Goal: Task Accomplishment & Management: Use online tool/utility

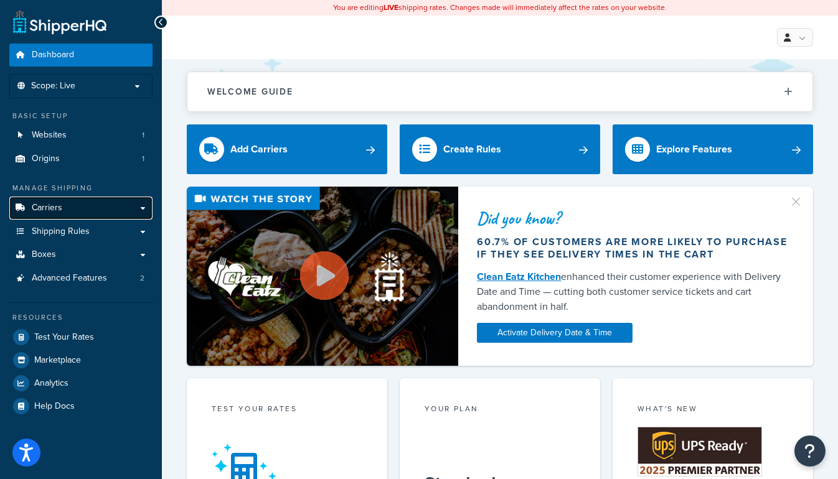
click at [138, 210] on link "Carriers" at bounding box center [80, 208] width 143 height 23
click at [141, 207] on link "Carriers" at bounding box center [80, 208] width 143 height 23
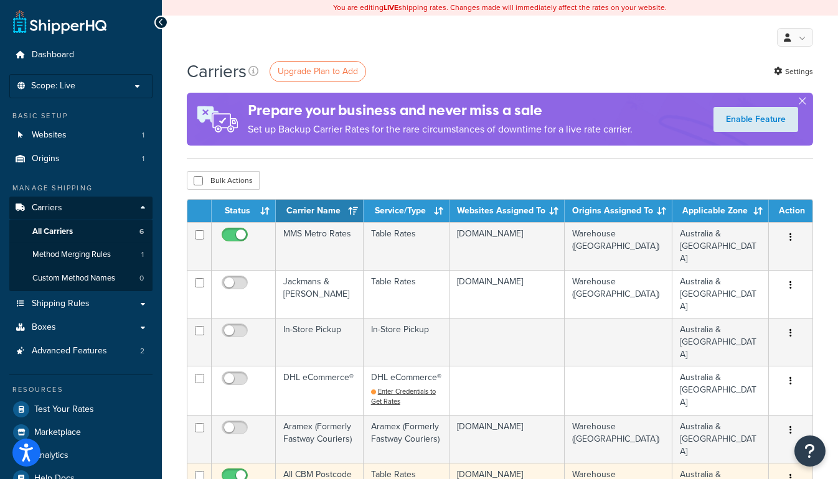
click at [304, 463] on td "All CBM Postcode Rates" at bounding box center [320, 487] width 88 height 48
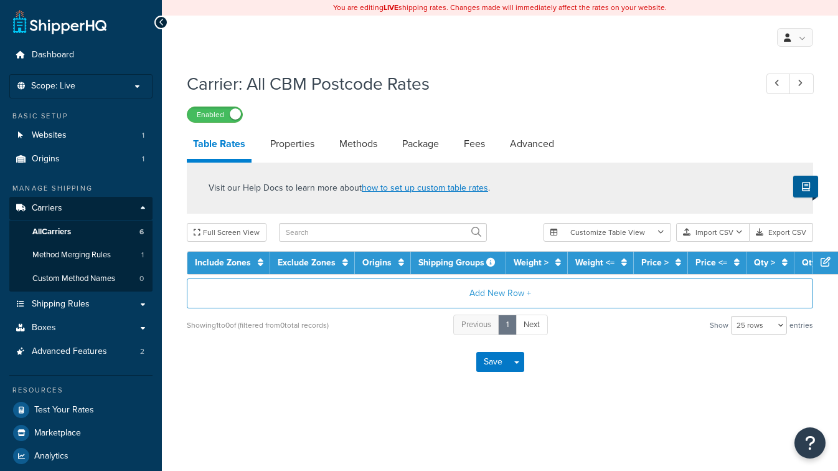
select select "25"
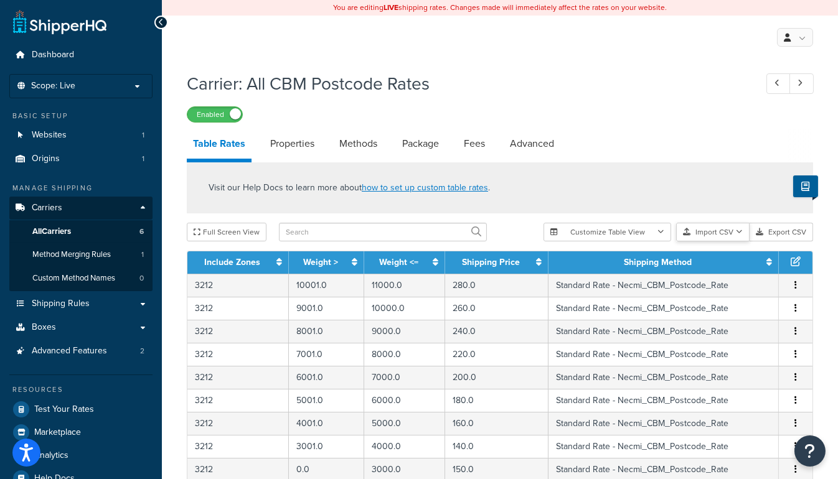
click at [733, 238] on button "Import CSV" at bounding box center [712, 232] width 73 height 19
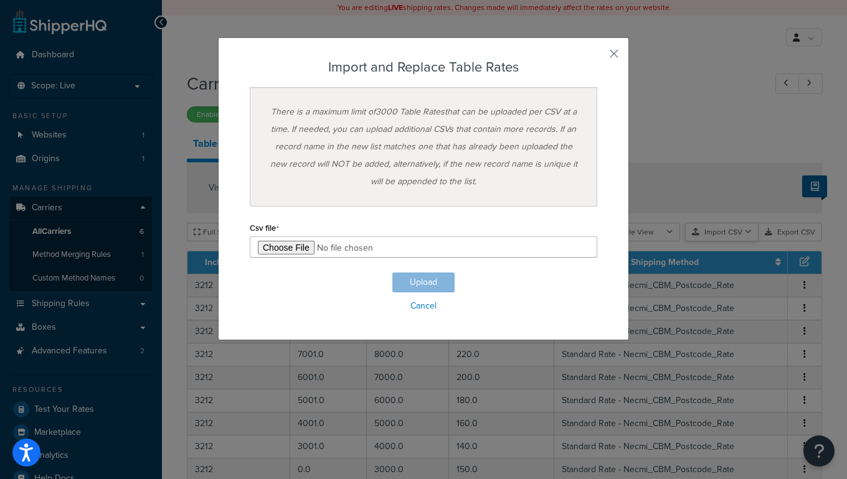
click at [736, 242] on div "Customize Table View Show all columns Show selected columns Import CSV Import a…" at bounding box center [687, 232] width 270 height 19
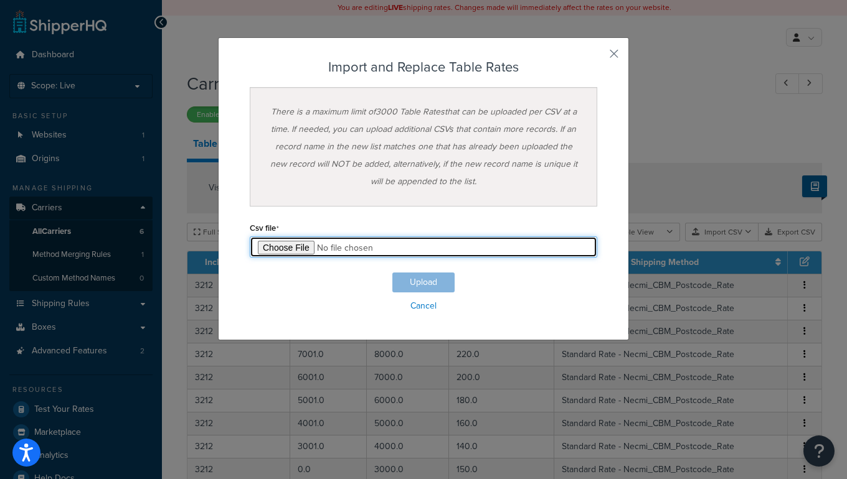
click at [291, 253] on input "file" at bounding box center [423, 247] width 347 height 21
type input "C:\fakepath\AllConsolidatedUp.csv"
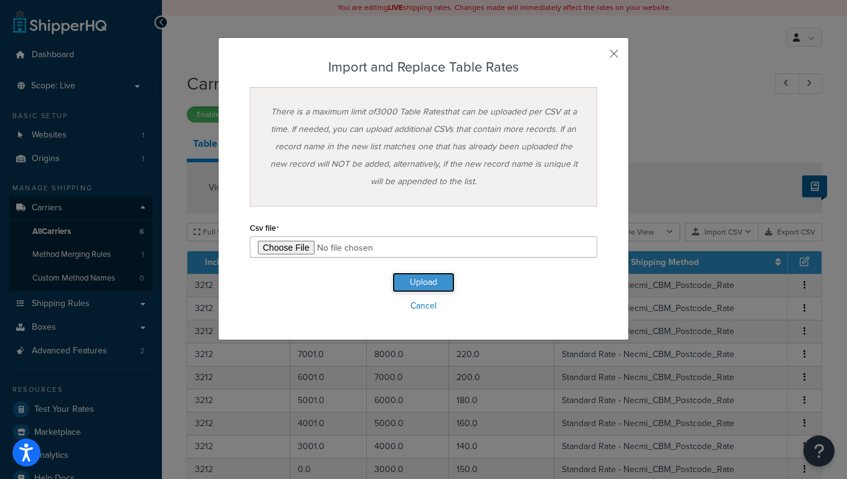
click at [425, 280] on button "Upload" at bounding box center [423, 283] width 62 height 20
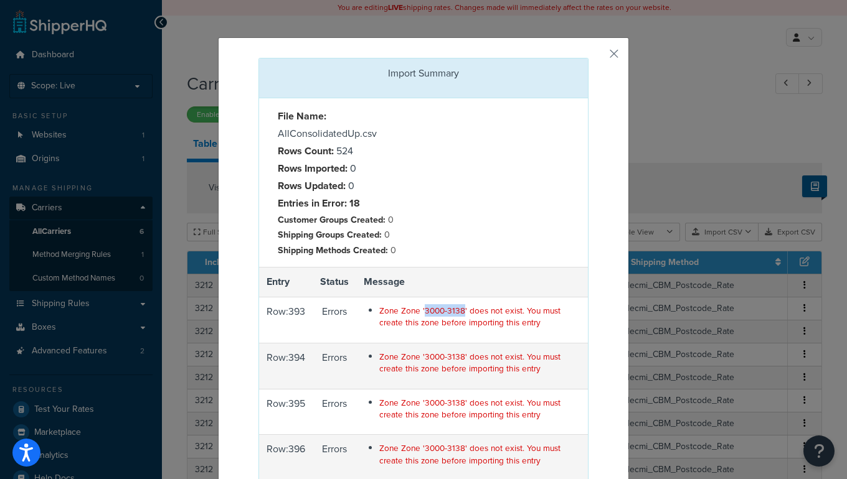
drag, startPoint x: 415, startPoint y: 311, endPoint x: 453, endPoint y: 310, distance: 38.6
click at [453, 310] on span "Zone Zone '3000-3138' does not exist. You must create this zone before importin…" at bounding box center [469, 316] width 181 height 24
copy span "3000-3138"
click at [621, 52] on div "Import Summary File Name: AllConsolidatedUp.csv Rows Count: 524 Rows Imported: …" at bounding box center [423, 336] width 411 height 599
click at [588, 58] on button "button" at bounding box center [586, 59] width 3 height 3
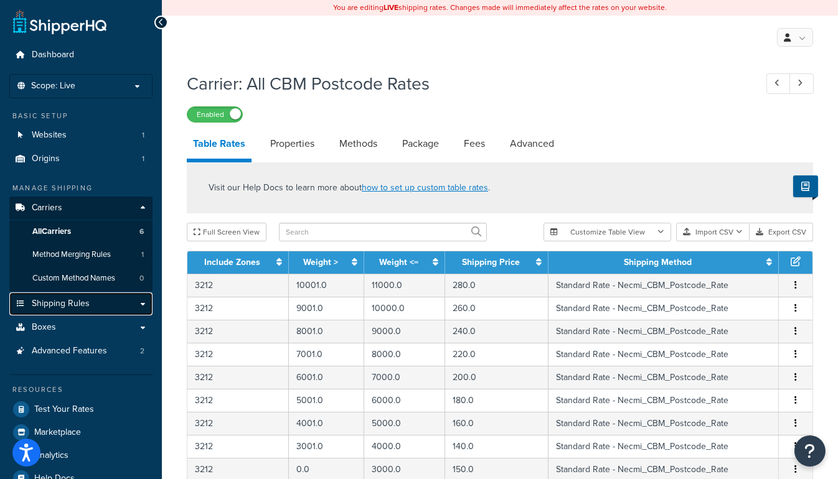
click at [143, 302] on link "Shipping Rules" at bounding box center [80, 304] width 143 height 23
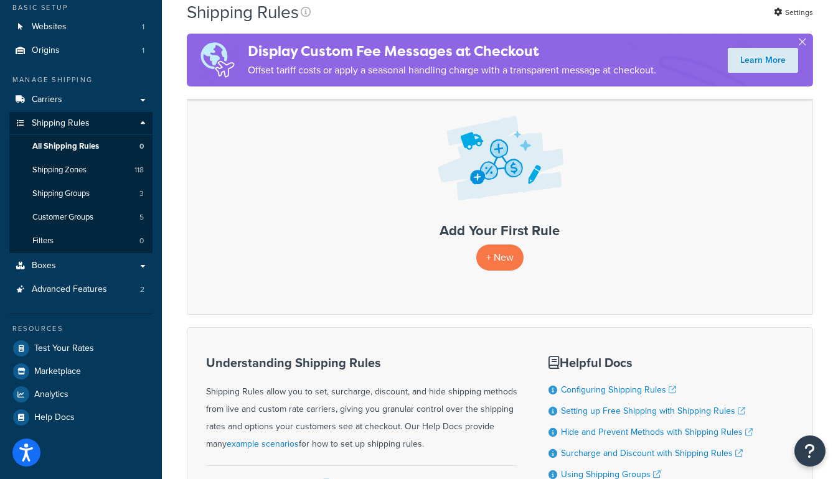
scroll to position [113, 0]
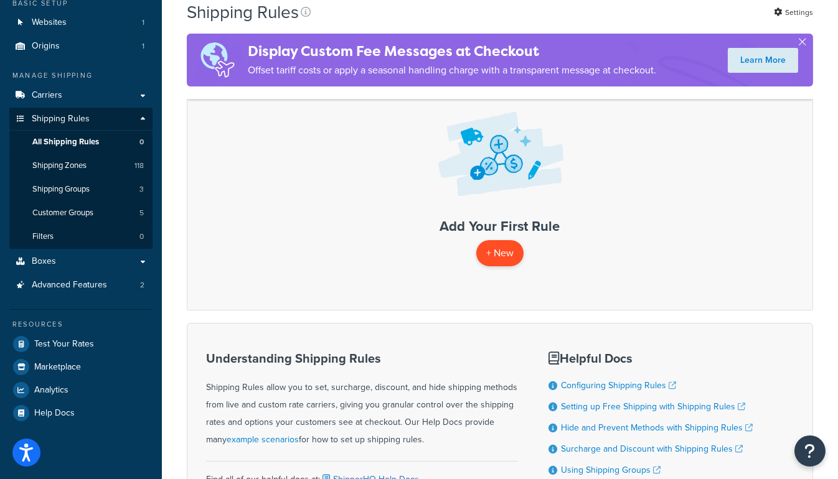
click at [489, 247] on p "+ New" at bounding box center [499, 253] width 47 height 26
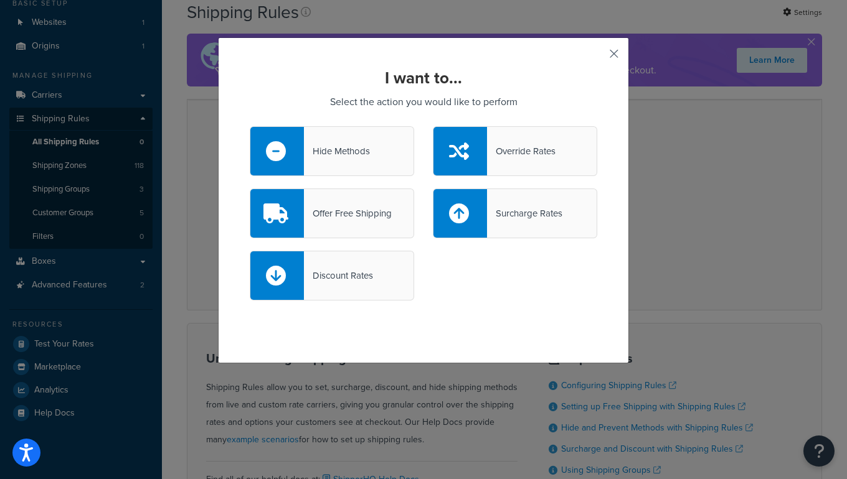
click at [597, 57] on button "button" at bounding box center [595, 58] width 3 height 3
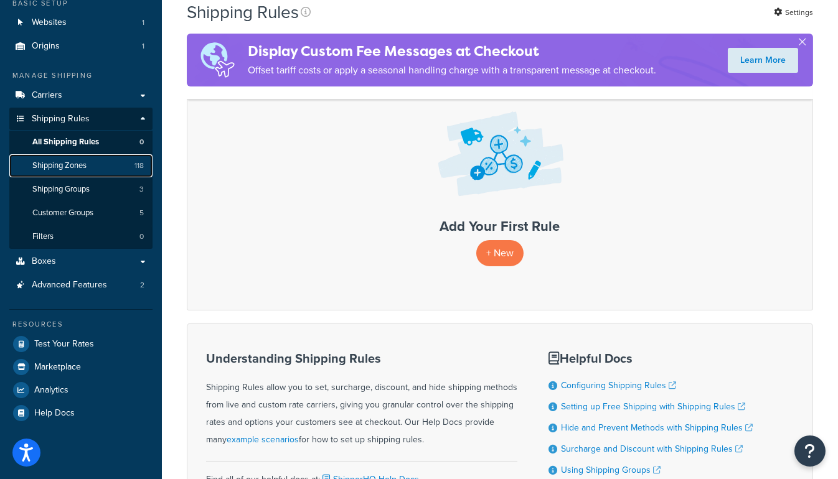
click at [77, 167] on span "Shipping Zones" at bounding box center [59, 166] width 54 height 11
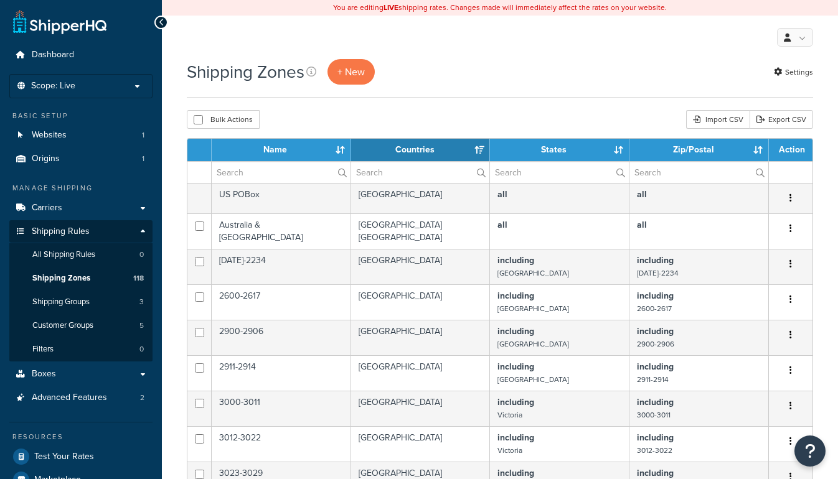
select select "15"
click at [347, 74] on span "+ New" at bounding box center [350, 72] width 27 height 14
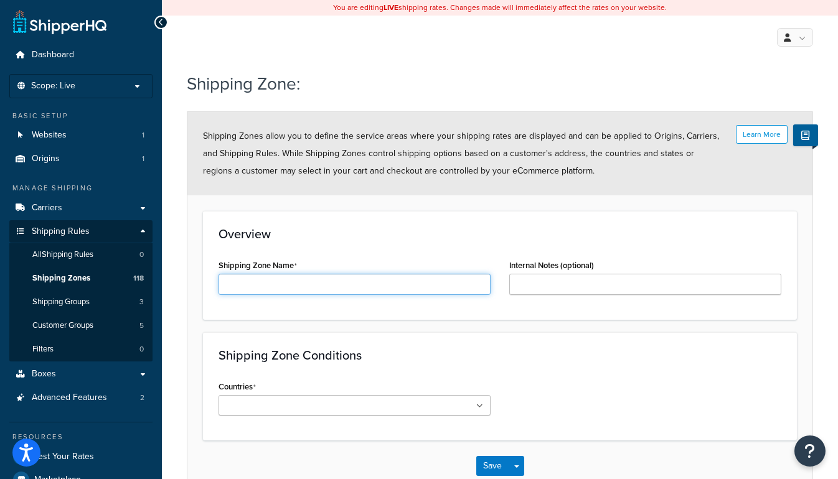
click at [321, 288] on input "Shipping Zone Name" at bounding box center [355, 284] width 272 height 21
paste input "3000-3138"
type input "3000-3138"
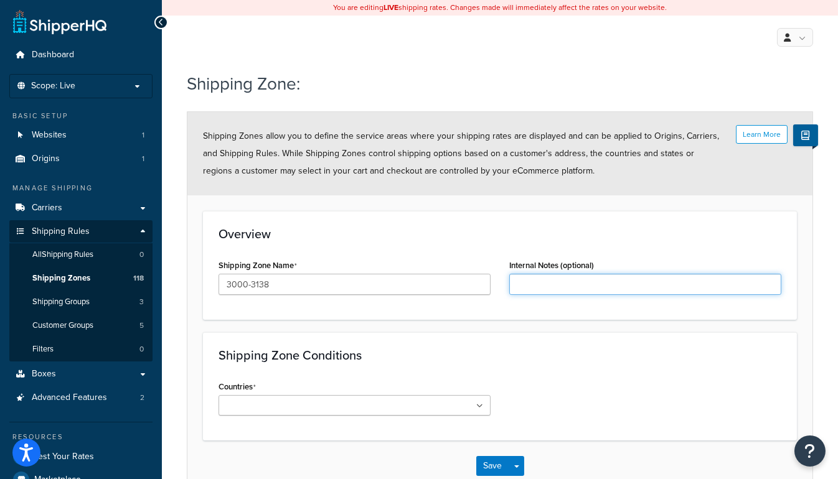
click at [563, 287] on input "Internal Notes (optional)" at bounding box center [645, 284] width 272 height 21
paste input "3000-3138"
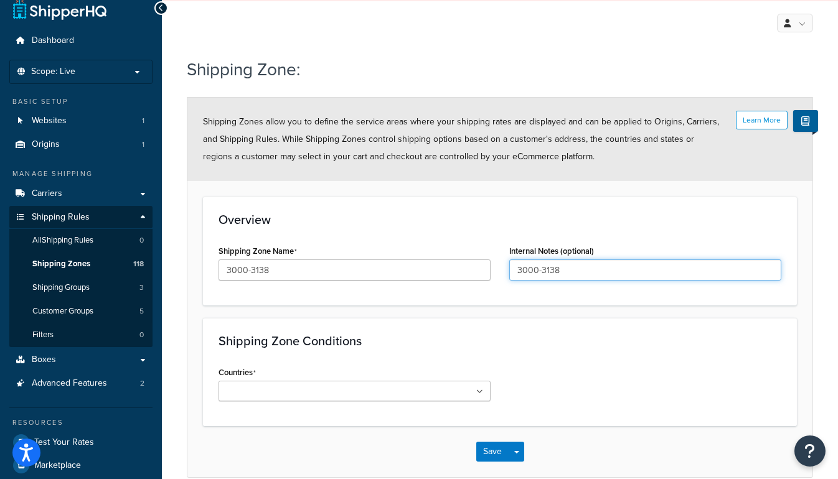
scroll to position [74, 0]
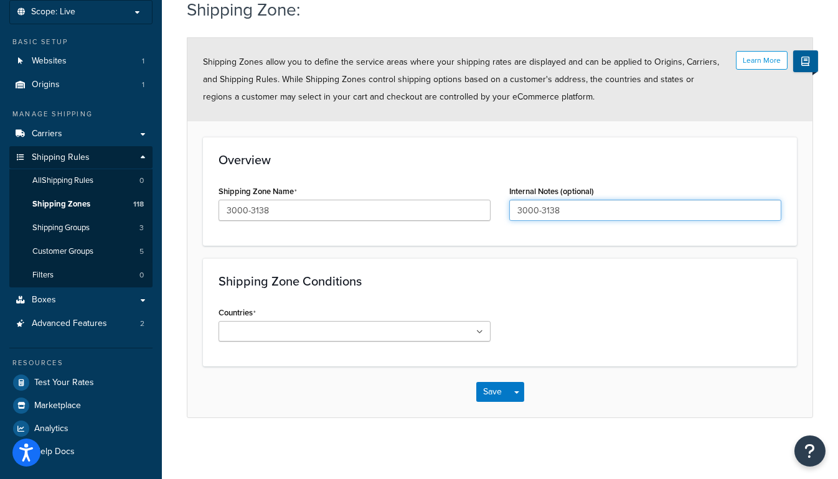
type input "3000-3138"
click at [474, 326] on ul at bounding box center [355, 331] width 272 height 21
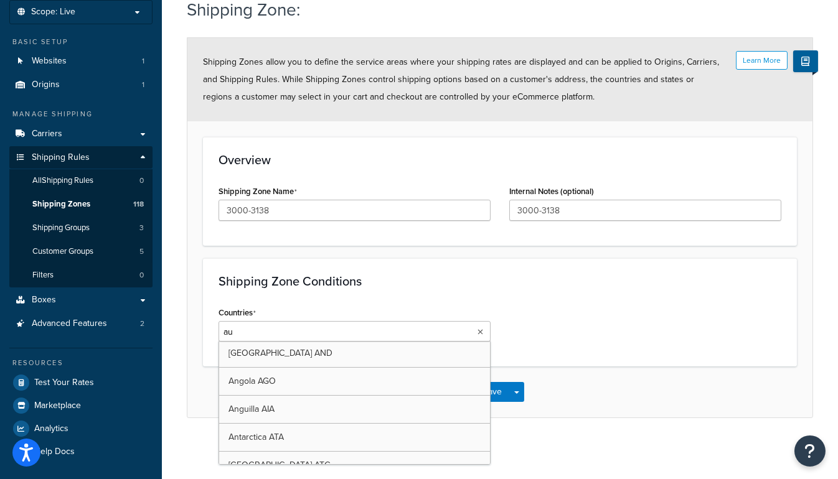
scroll to position [125, 0]
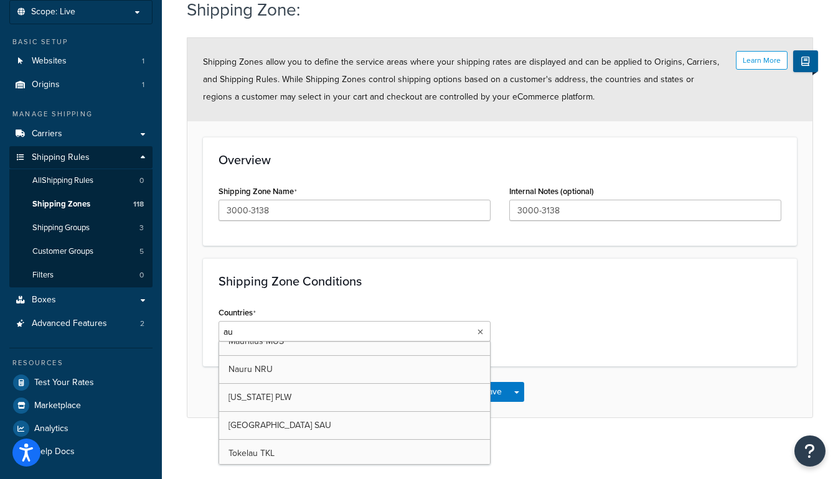
type input "aus"
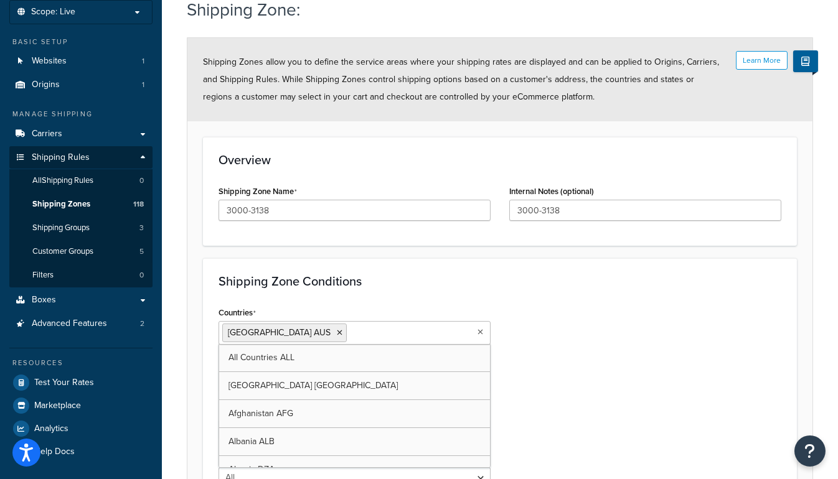
click at [421, 289] on div "Shipping Zone Conditions Countries Australia AUS All Countries ALL United State…" at bounding box center [500, 385] width 594 height 255
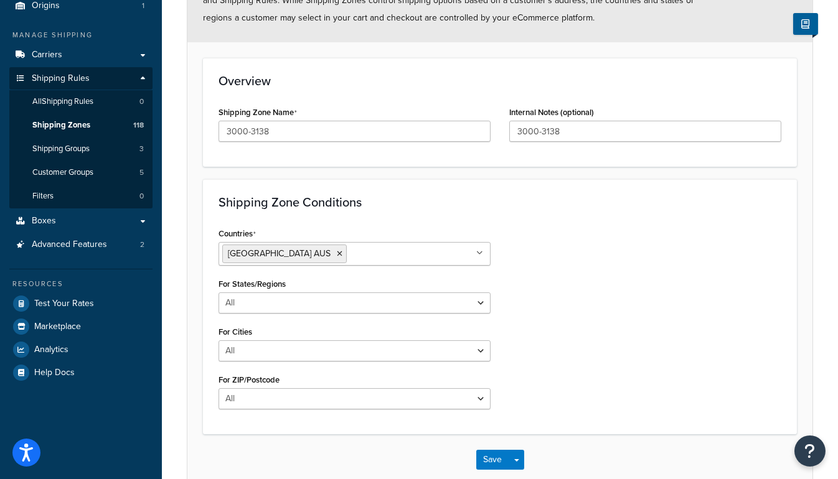
scroll to position [169, 0]
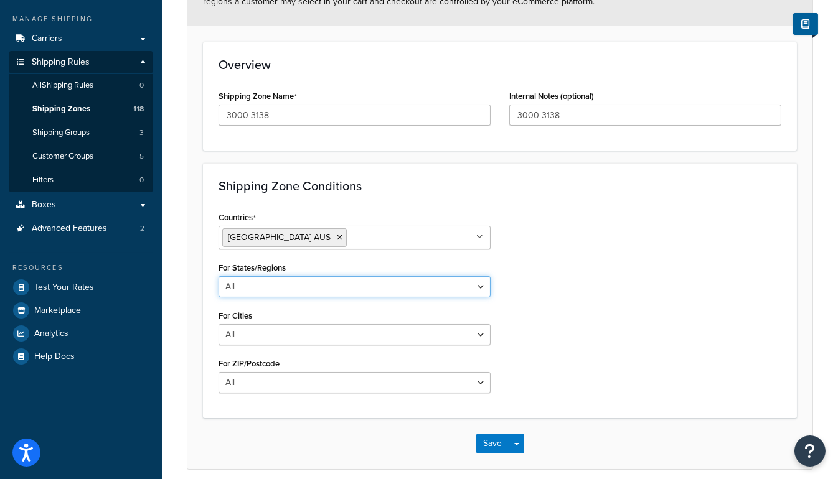
click at [444, 288] on select "All Including Excluding" at bounding box center [355, 286] width 272 height 21
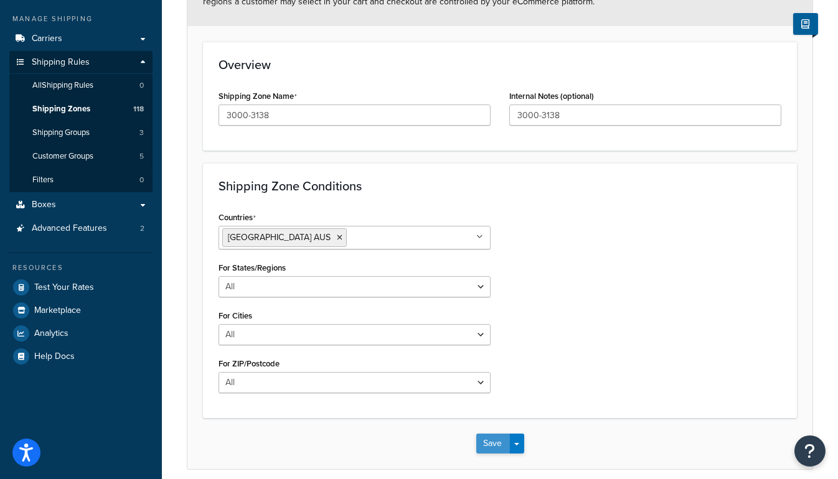
click at [496, 436] on button "Save" at bounding box center [493, 444] width 34 height 20
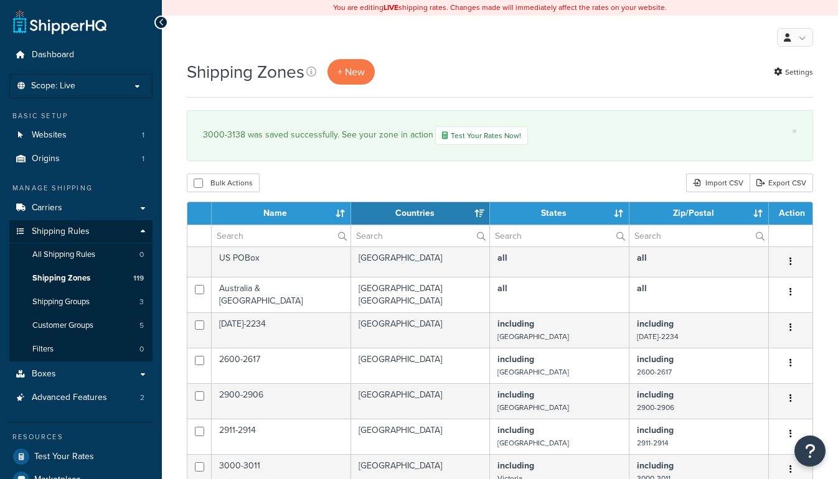
select select "15"
click at [350, 73] on span "+ New" at bounding box center [350, 72] width 27 height 14
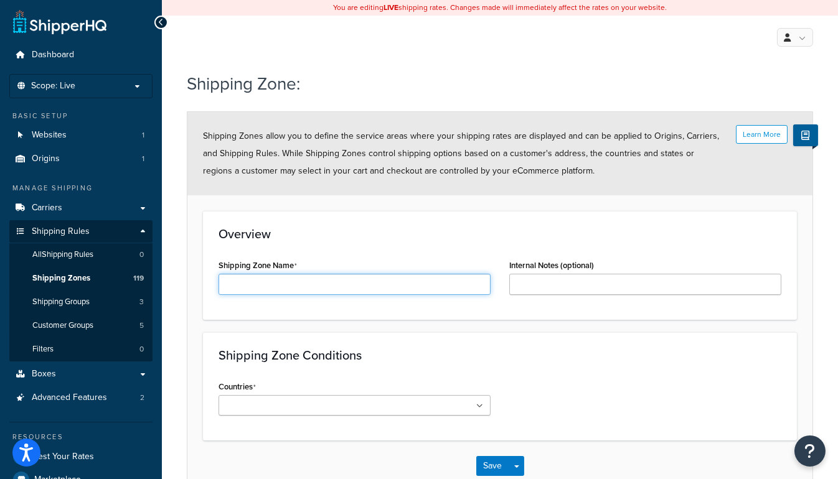
click at [256, 279] on input "Shipping Zone Name" at bounding box center [355, 284] width 272 height 21
paste input "3139"
type input "3139"
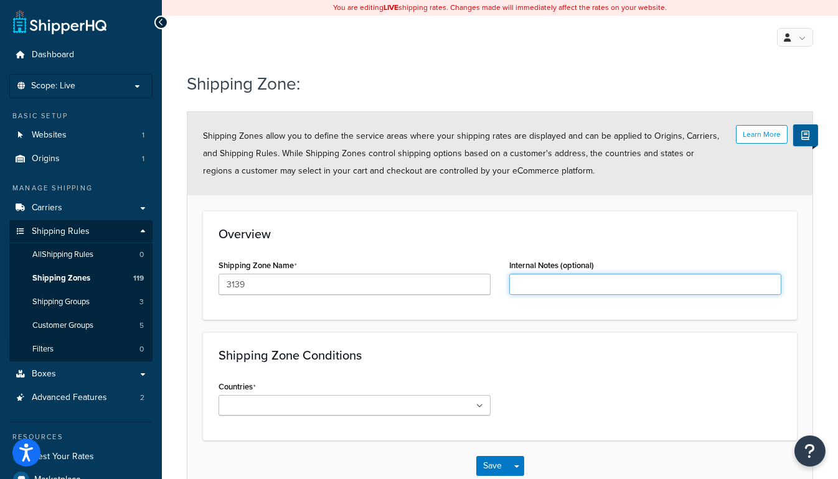
click at [547, 290] on input "Internal Notes (optional)" at bounding box center [645, 284] width 272 height 21
paste input "3139"
type input "3139"
click at [270, 400] on input "Countries" at bounding box center [277, 407] width 110 height 14
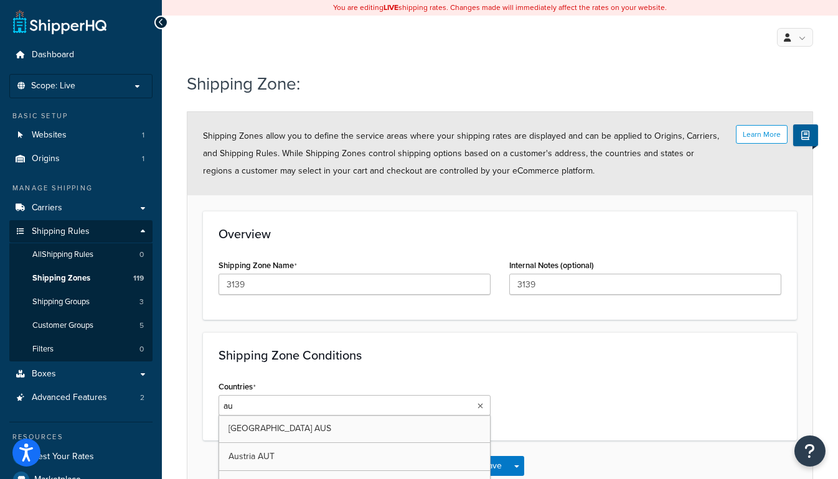
type input "aus"
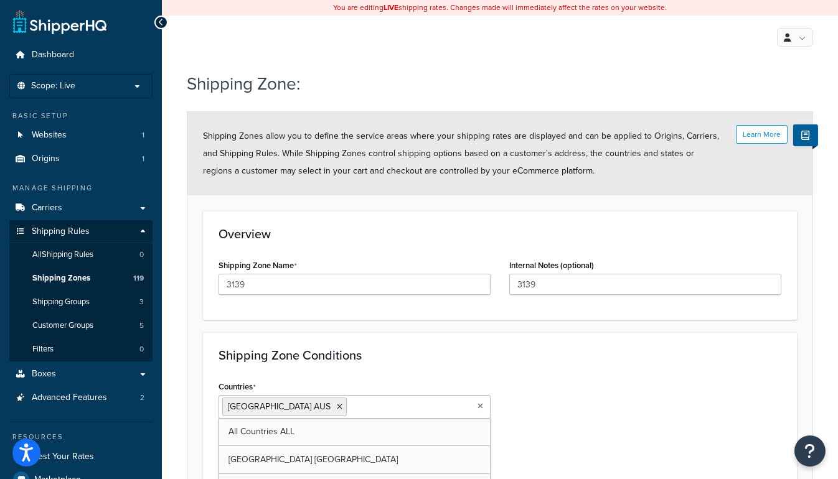
click at [543, 401] on div "Countries Australia AUS All Countries ALL United States USA Afghanistan AFG Alb…" at bounding box center [499, 475] width 581 height 194
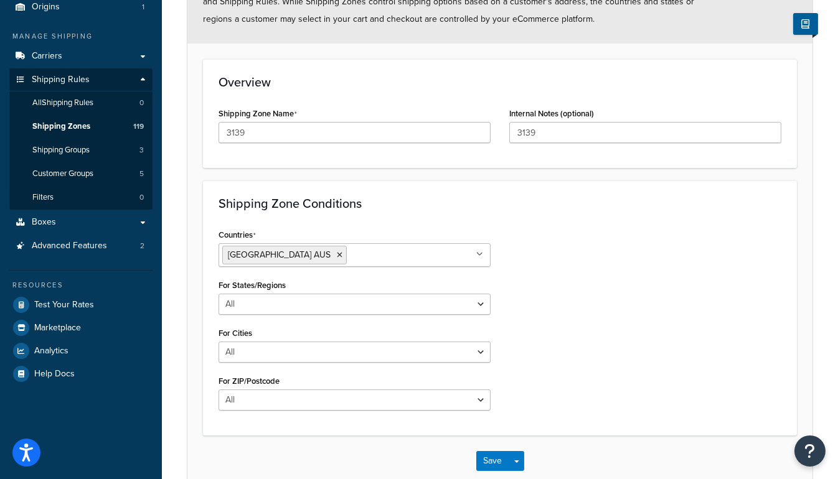
scroll to position [169, 0]
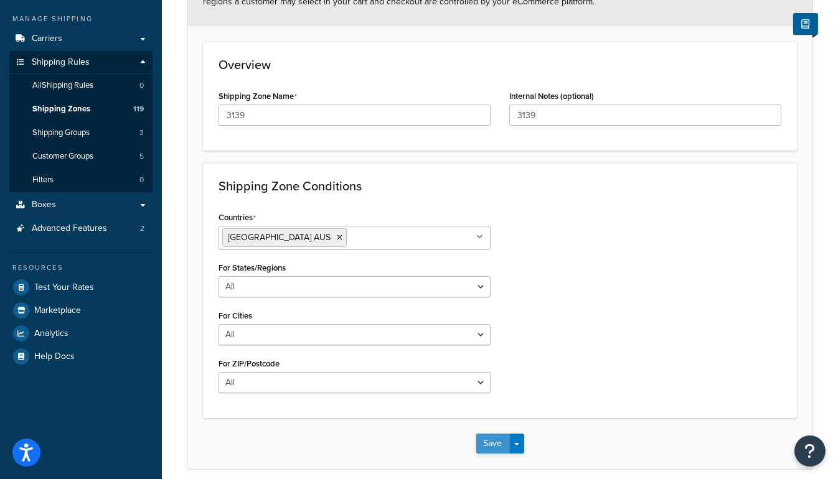
click at [486, 437] on button "Save" at bounding box center [493, 444] width 34 height 20
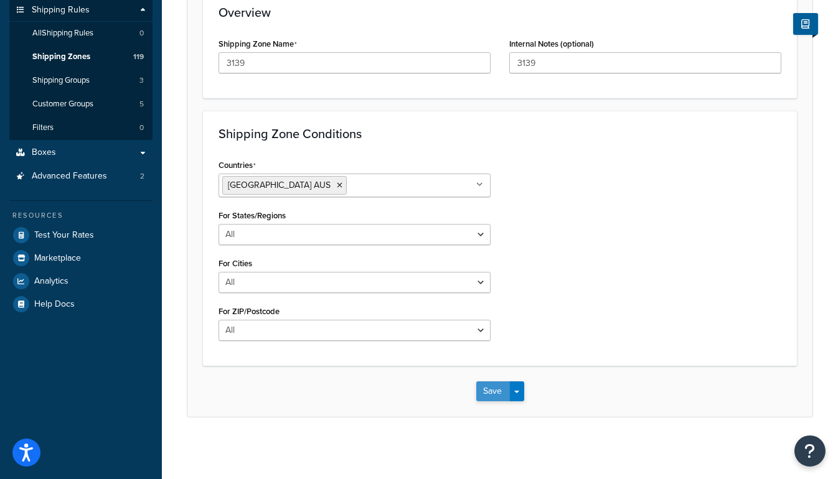
scroll to position [220, 0]
click at [485, 383] on button "Save" at bounding box center [493, 393] width 34 height 20
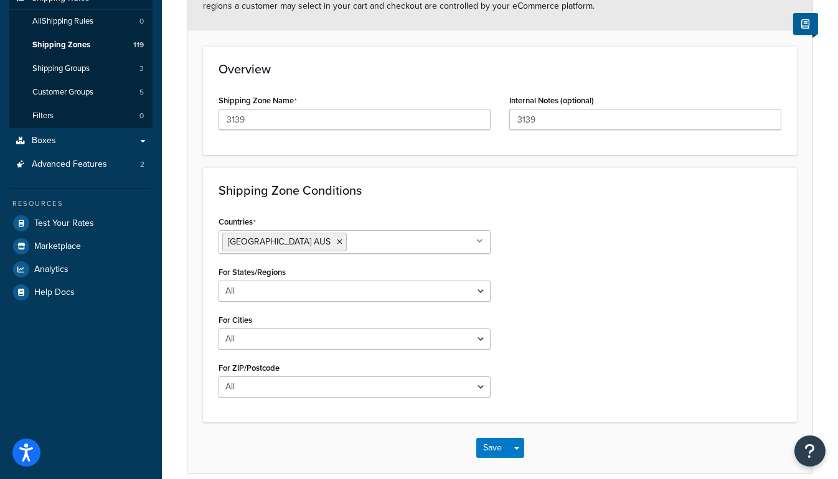
scroll to position [283, 0]
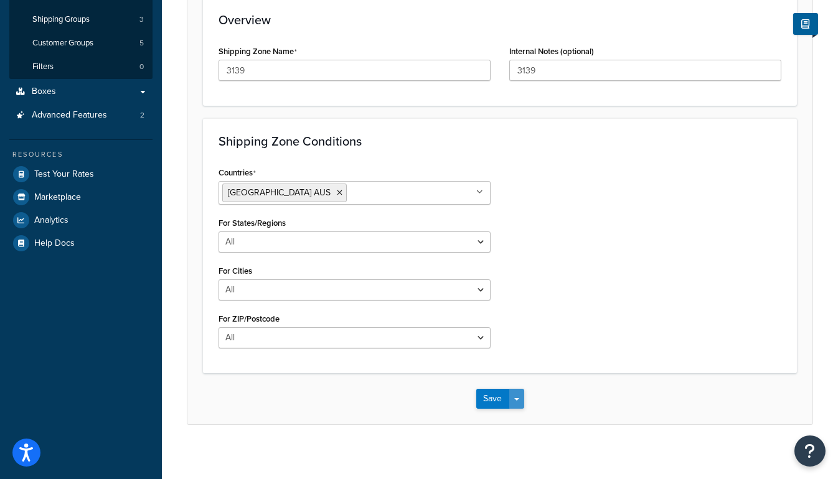
click at [512, 399] on button "Save Dropdown" at bounding box center [516, 399] width 15 height 20
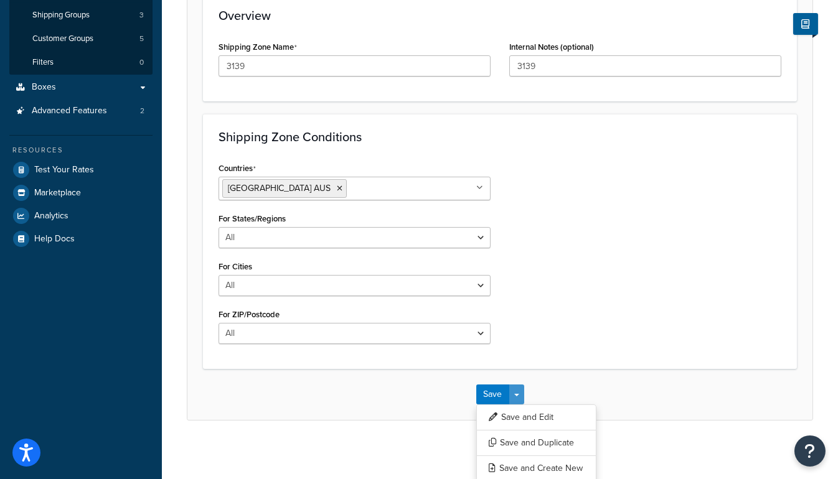
scroll to position [288, 0]
click at [720, 221] on div "Countries Australia AUS All Countries ALL United States USA Afghanistan AFG Alb…" at bounding box center [499, 255] width 581 height 194
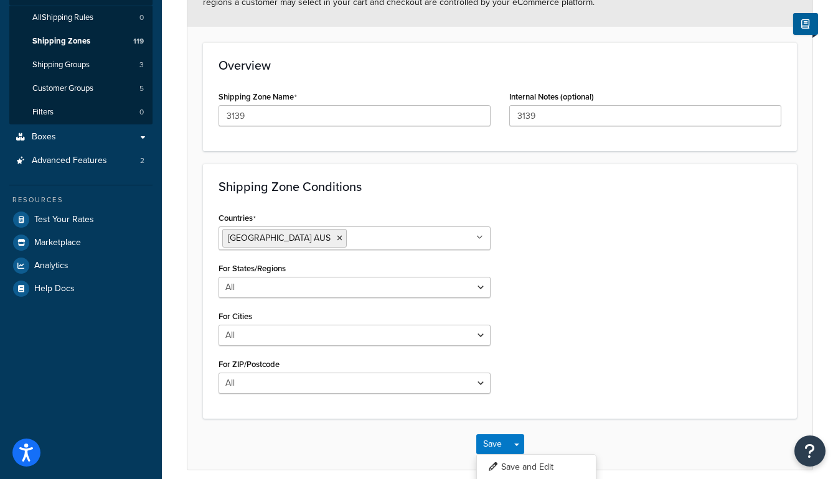
scroll to position [0, 0]
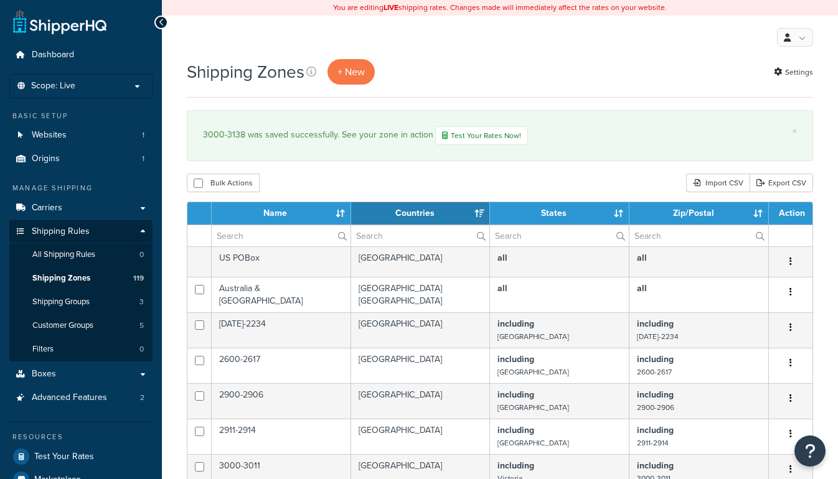
select select "15"
click at [344, 66] on span "+ New" at bounding box center [350, 72] width 27 height 14
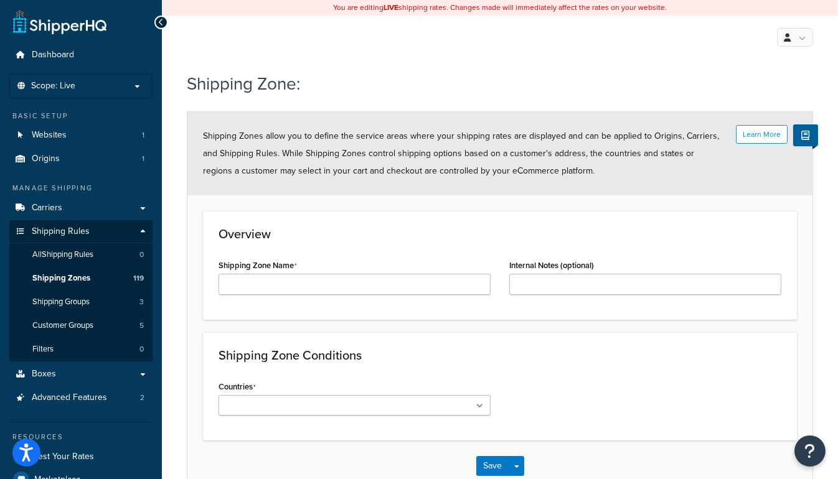
click at [298, 269] on div "Shipping Zone Name" at bounding box center [355, 275] width 272 height 39
click at [303, 276] on input "Shipping Zone Name" at bounding box center [355, 284] width 272 height 21
paste input "3140-3210"
type input "3140-3210"
click at [527, 284] on input "Internal Notes (optional)" at bounding box center [645, 284] width 272 height 21
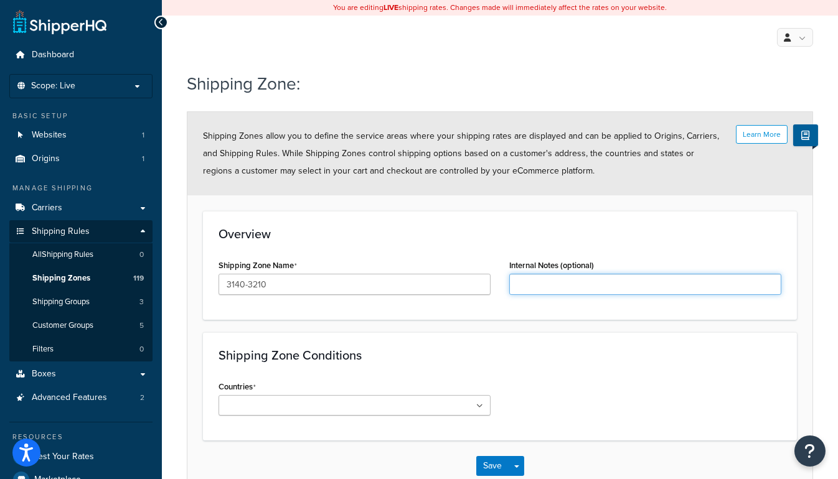
paste input "3140-3210"
type input "3140-3210"
click at [283, 410] on input "Countries" at bounding box center [277, 407] width 110 height 14
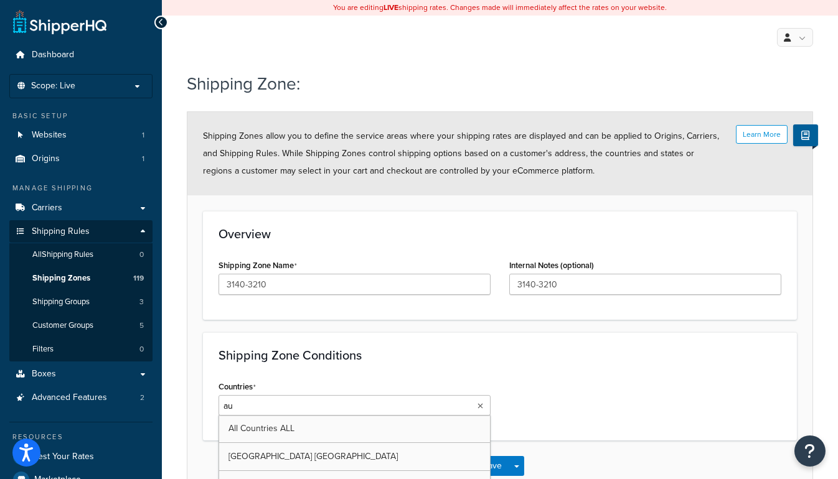
type input "aus"
click at [508, 407] on div "Countries Australia AUS All Countries ALL United States USA Afghanistan AFG Alb…" at bounding box center [499, 475] width 581 height 194
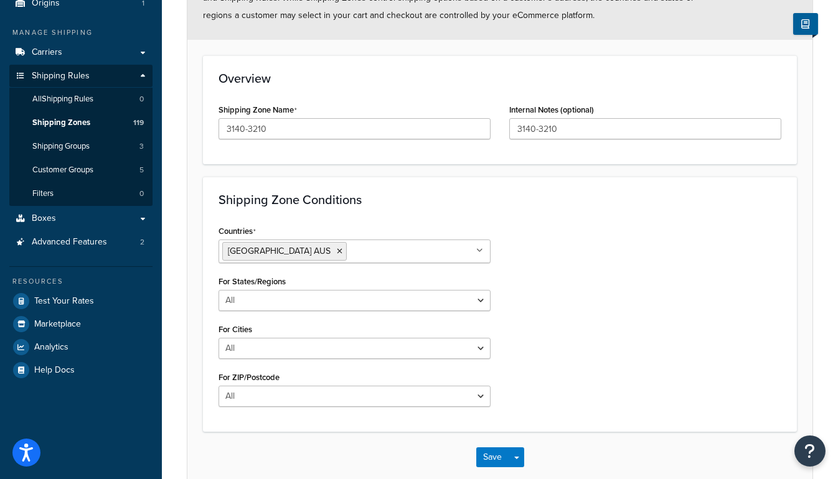
scroll to position [220, 0]
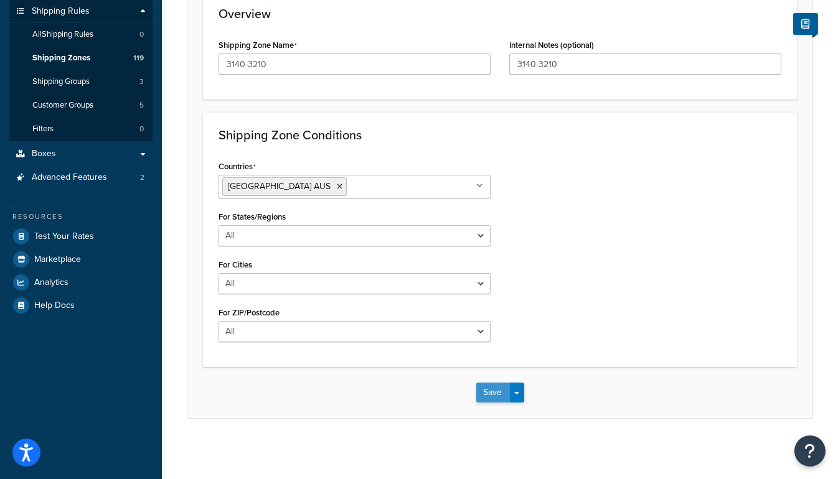
click at [480, 391] on button "Save" at bounding box center [493, 393] width 34 height 20
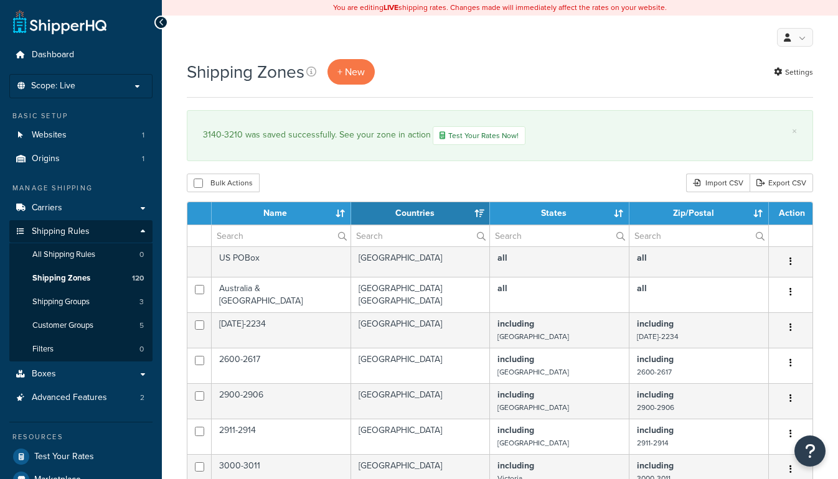
select select "15"
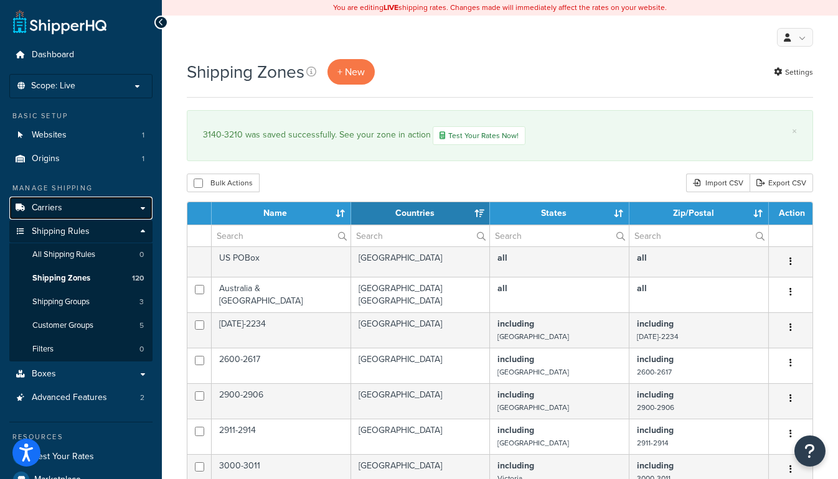
click at [64, 203] on link "Carriers" at bounding box center [80, 208] width 143 height 23
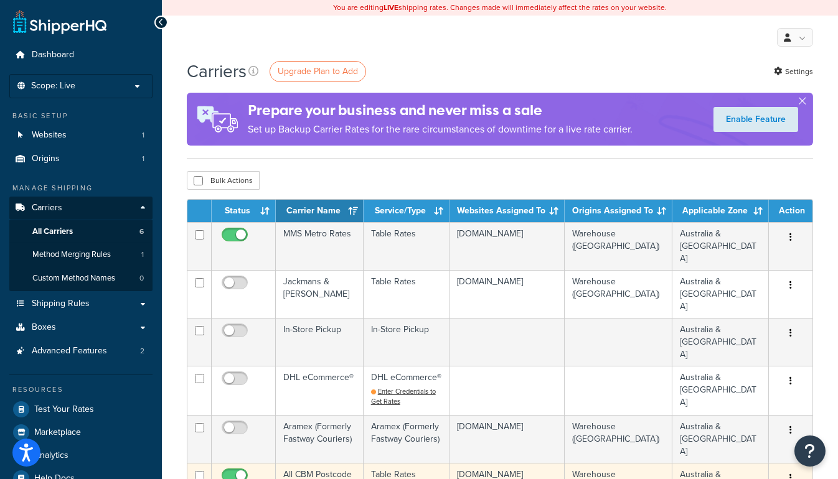
click at [296, 463] on td "All CBM Postcode Rates" at bounding box center [320, 487] width 88 height 48
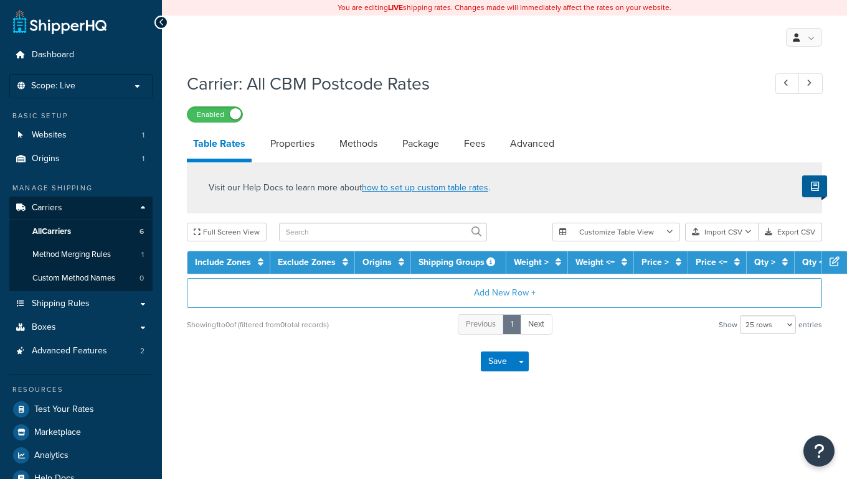
select select "25"
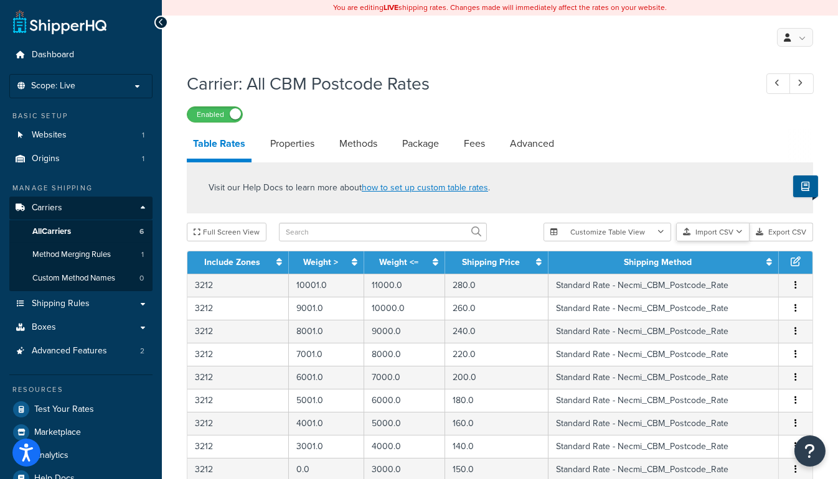
click at [730, 232] on button "Import CSV" at bounding box center [712, 232] width 73 height 19
click at [730, 242] on div "Customize Table View Show all columns Show selected columns Import CSV Import a…" at bounding box center [678, 232] width 270 height 19
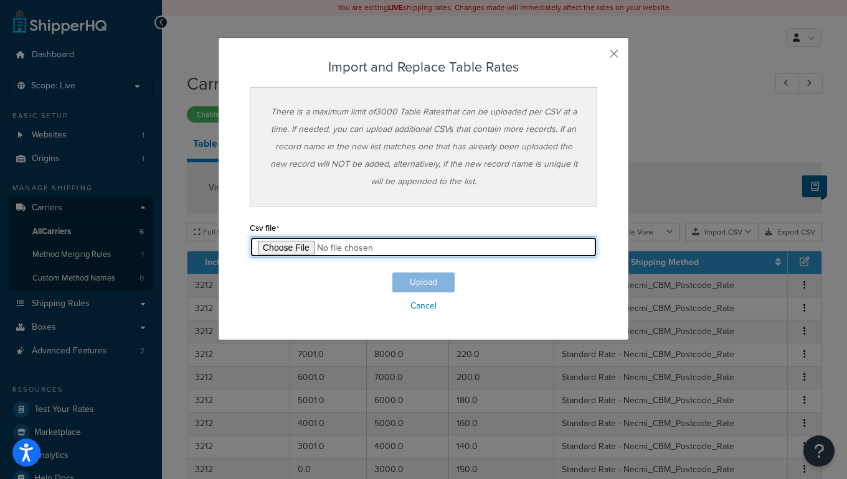
click at [261, 244] on input "file" at bounding box center [423, 247] width 347 height 21
type input "C:\fakepath\AllConsolidatedUp.csv"
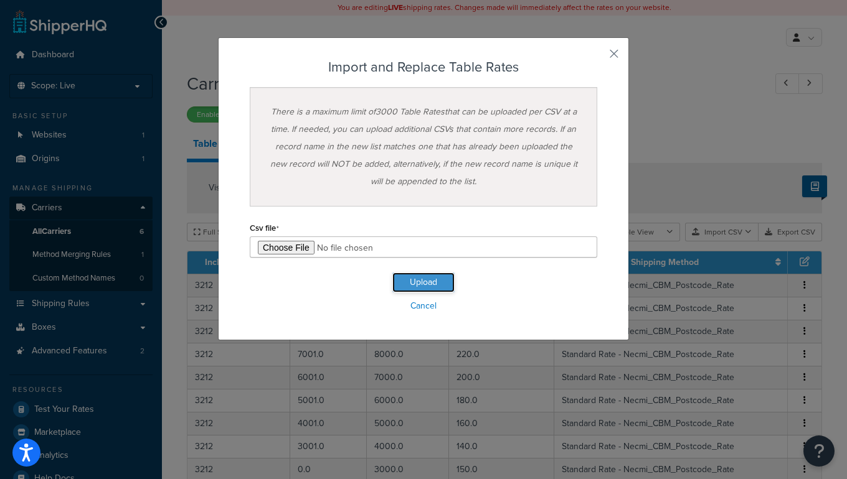
click at [425, 283] on button "Upload" at bounding box center [423, 283] width 62 height 20
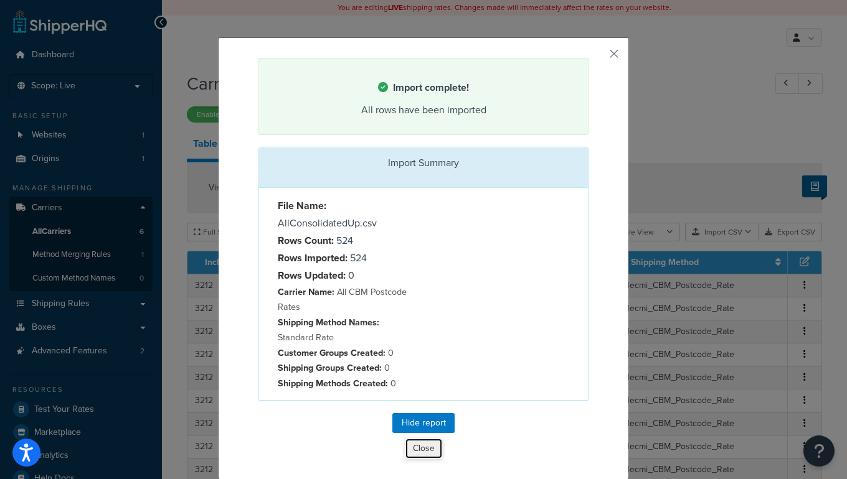
click at [415, 445] on button "Close" at bounding box center [424, 448] width 38 height 21
